Goal: Task Accomplishment & Management: Complete application form

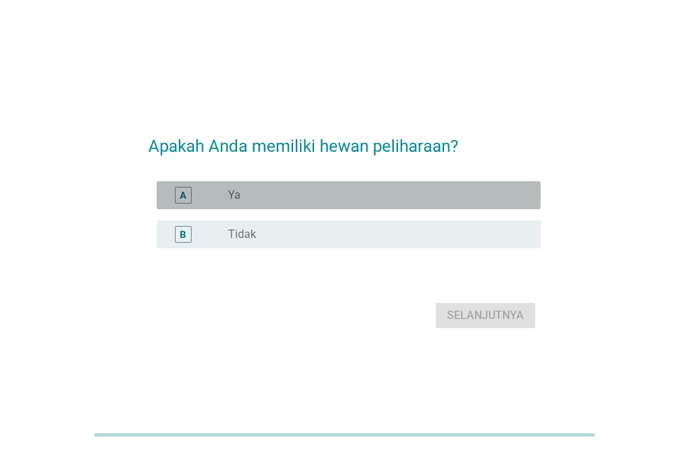
click at [189, 189] on div "A" at bounding box center [183, 195] width 17 height 17
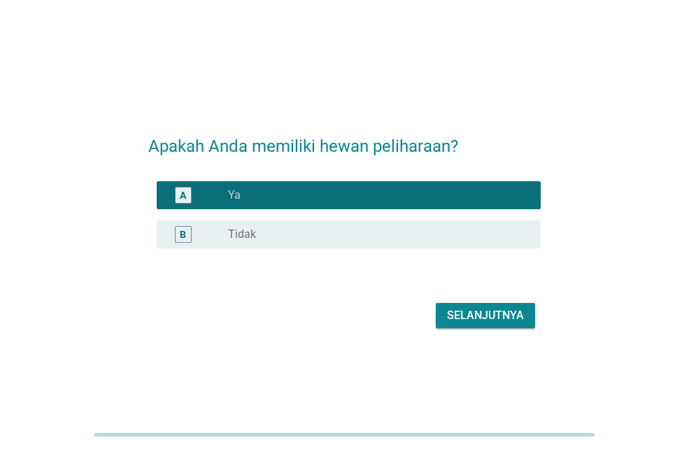
drag, startPoint x: 437, startPoint y: 299, endPoint x: 448, endPoint y: 305, distance: 12.2
click at [439, 299] on div "Selanjutnya" at bounding box center [344, 316] width 392 height 34
click at [449, 305] on button "Selanjutnya" at bounding box center [485, 315] width 99 height 25
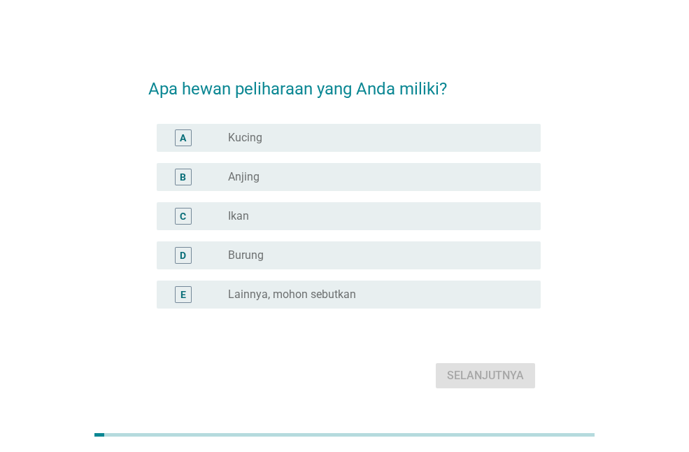
click at [185, 138] on div "A" at bounding box center [183, 137] width 6 height 15
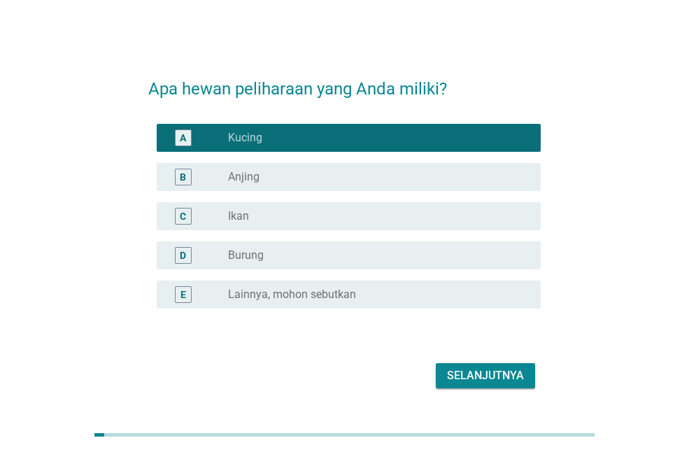
click at [501, 375] on div "Selanjutnya" at bounding box center [485, 375] width 77 height 17
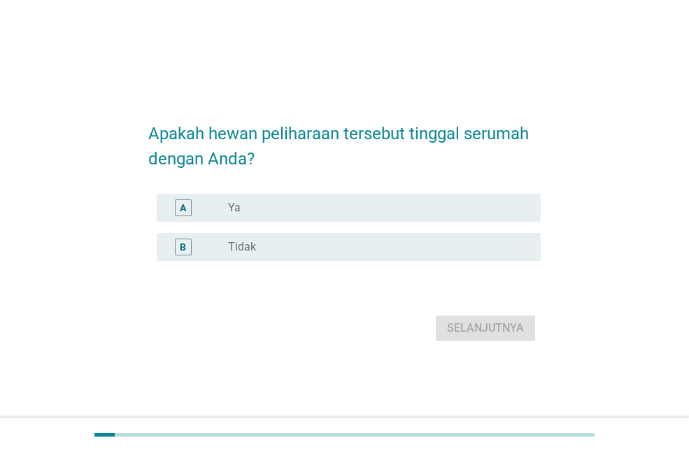
click at [180, 202] on div "A" at bounding box center [183, 208] width 6 height 15
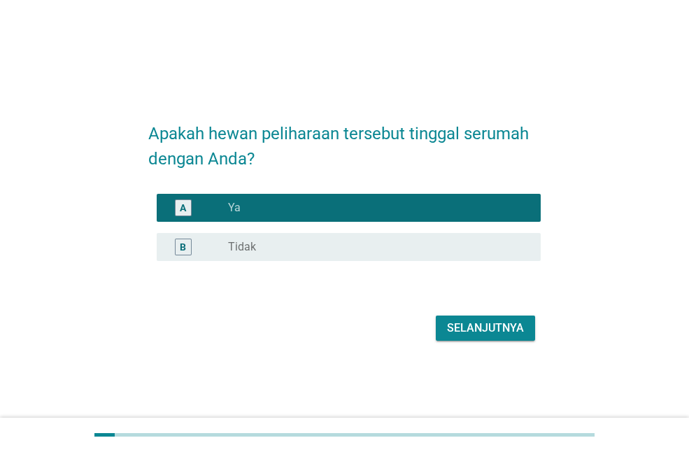
click at [522, 320] on div "Selanjutnya" at bounding box center [485, 328] width 77 height 17
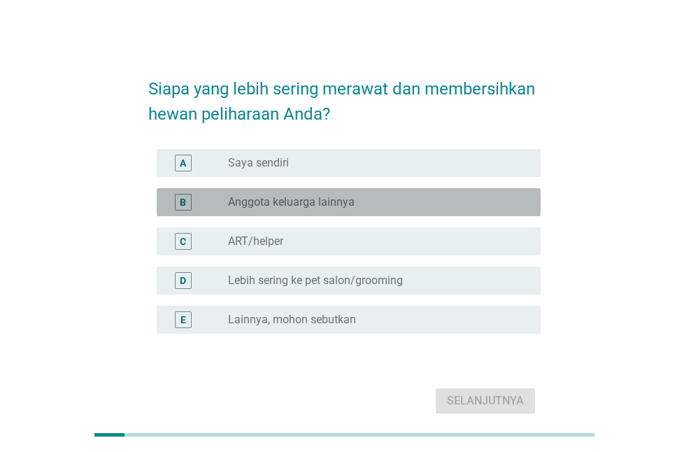
click at [338, 205] on label "Anggota keluarga lainnya" at bounding box center [291, 202] width 127 height 14
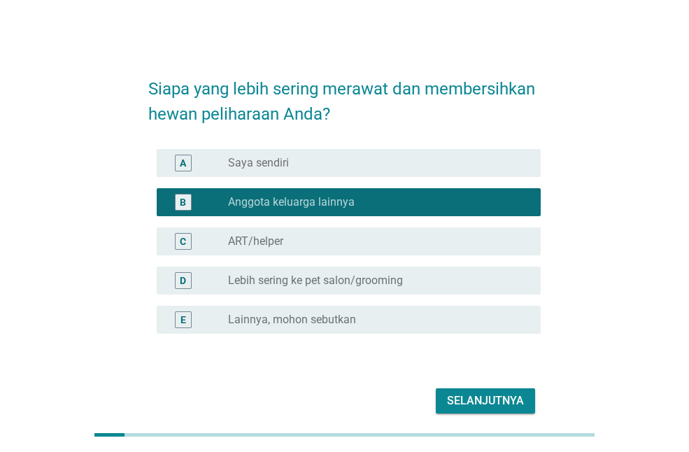
click at [496, 404] on div "Selanjutnya" at bounding box center [485, 400] width 77 height 17
